Goal: Navigation & Orientation: Find specific page/section

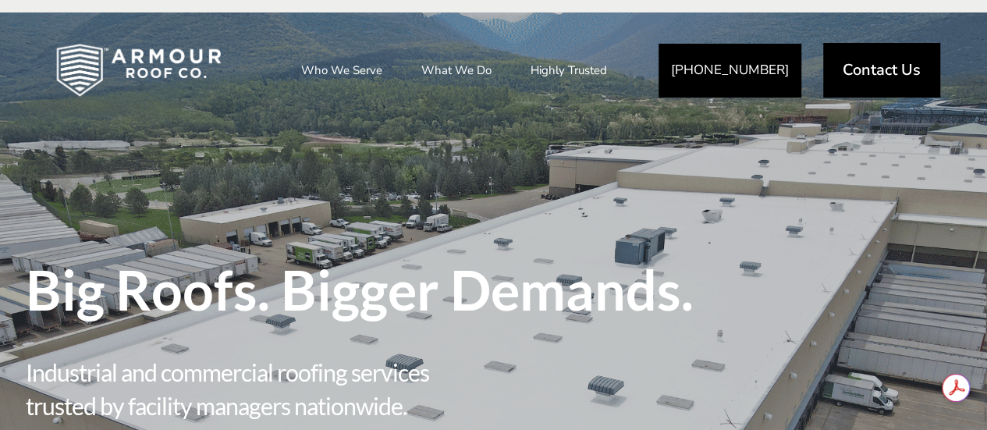
click at [103, 59] on img at bounding box center [138, 70] width 215 height 78
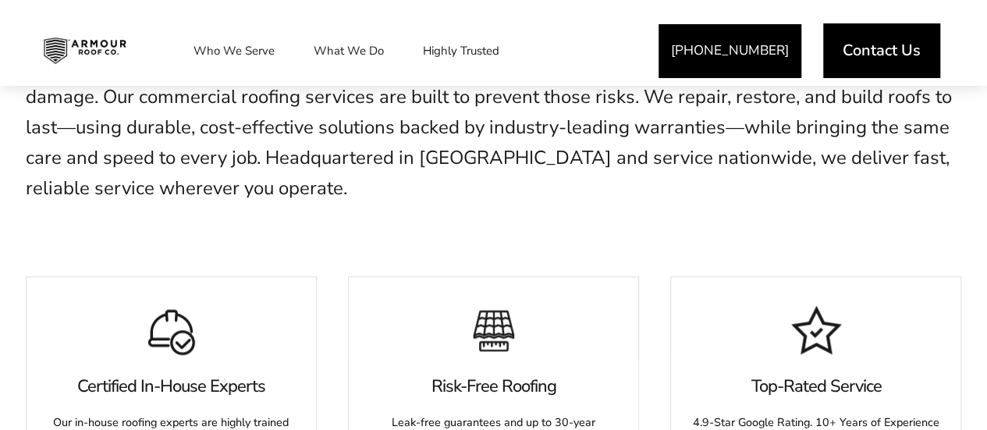
scroll to position [546, 0]
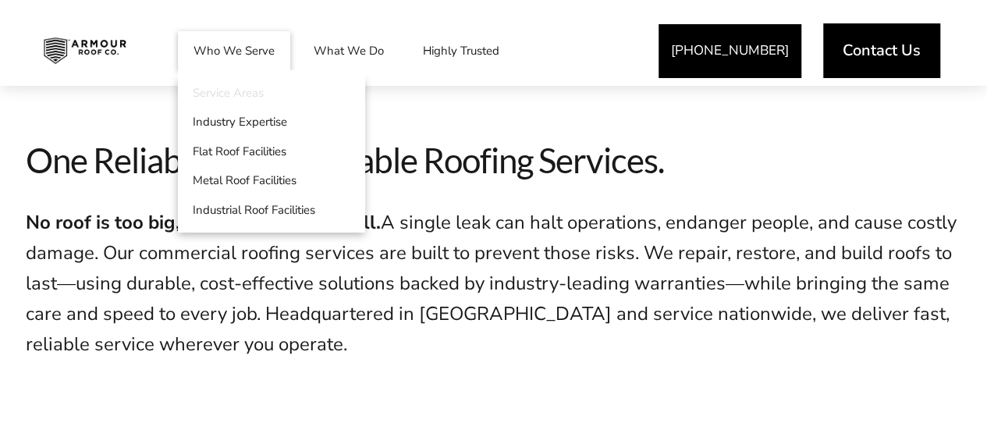
click at [245, 96] on link "Service Areas" at bounding box center [271, 93] width 187 height 30
click at [247, 94] on link "Service Areas" at bounding box center [271, 93] width 187 height 30
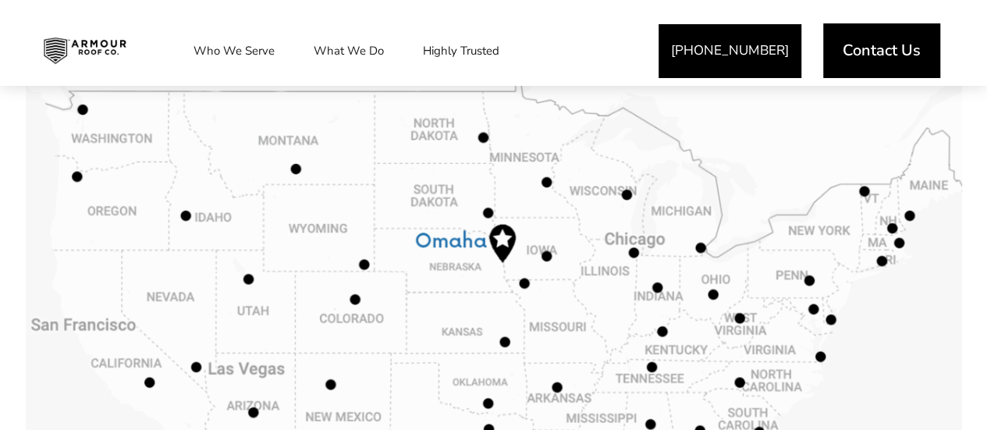
scroll to position [858, 0]
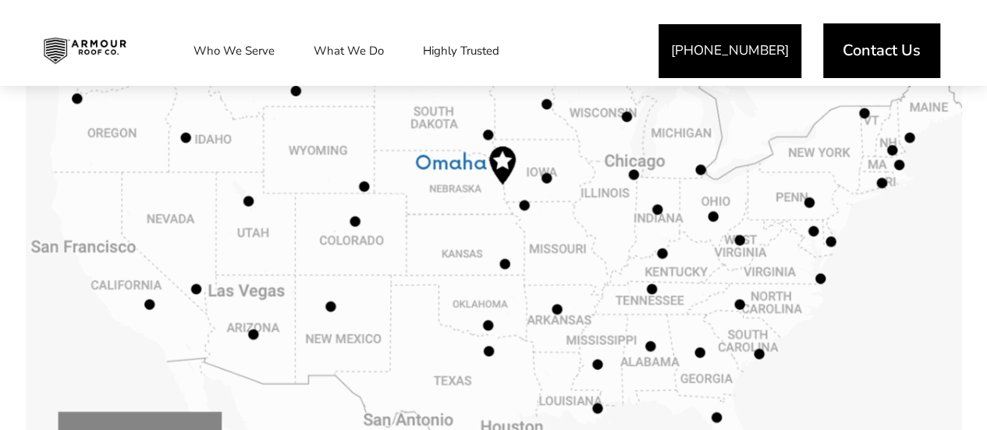
click at [356, 217] on span at bounding box center [494, 262] width 936 height 577
click at [501, 151] on span at bounding box center [494, 262] width 936 height 577
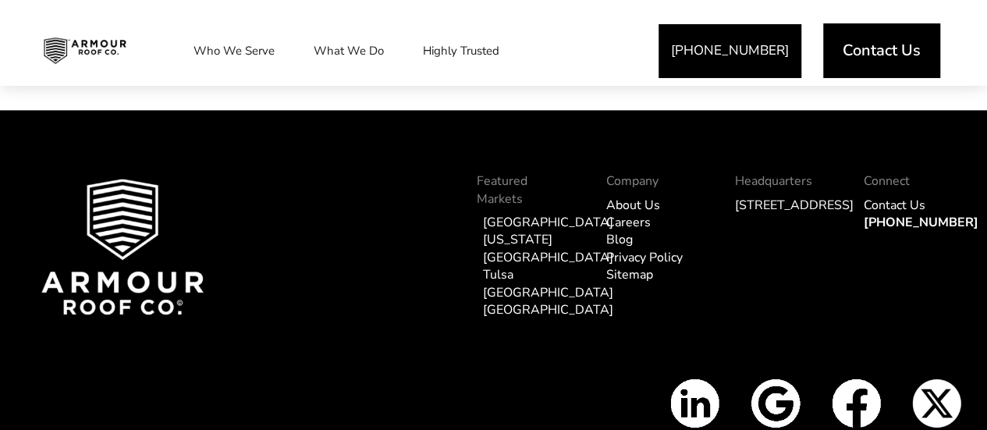
scroll to position [4038, 0]
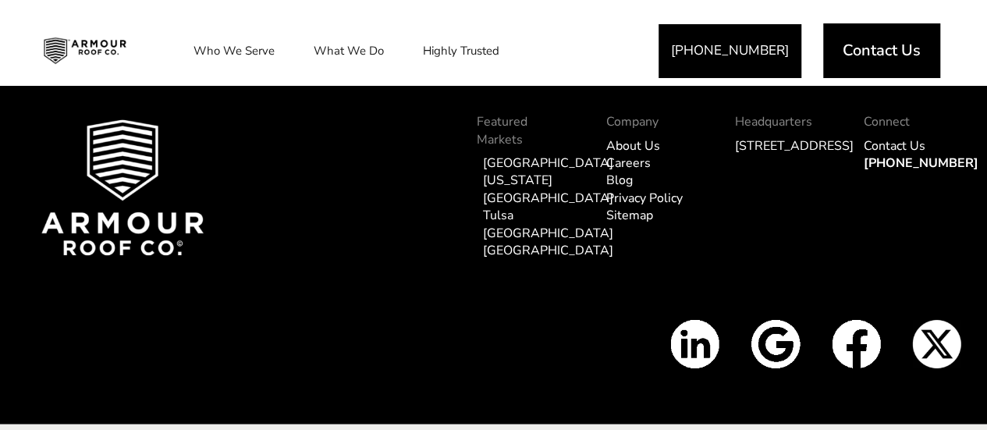
click at [609, 172] on link "Blog" at bounding box center [619, 180] width 27 height 17
